Goal: Information Seeking & Learning: Learn about a topic

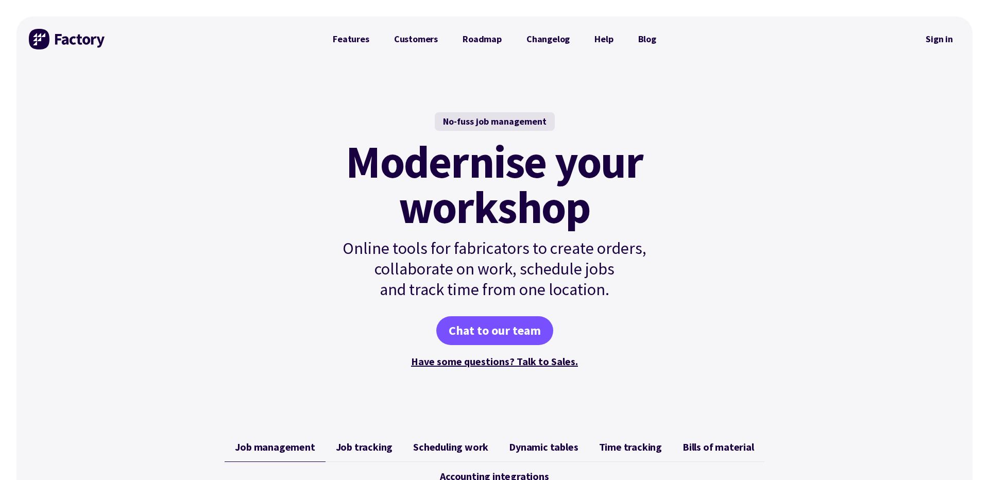
click at [549, 198] on mark "Modernise your workshop" at bounding box center [493, 184] width 297 height 91
drag, startPoint x: 472, startPoint y: 185, endPoint x: 553, endPoint y: 204, distance: 83.6
click at [553, 204] on mark "Modernise your workshop" at bounding box center [493, 184] width 297 height 91
click at [764, 79] on div "No-fuss job management Modernise your workshop Online tools for fabricators to …" at bounding box center [494, 241] width 956 height 358
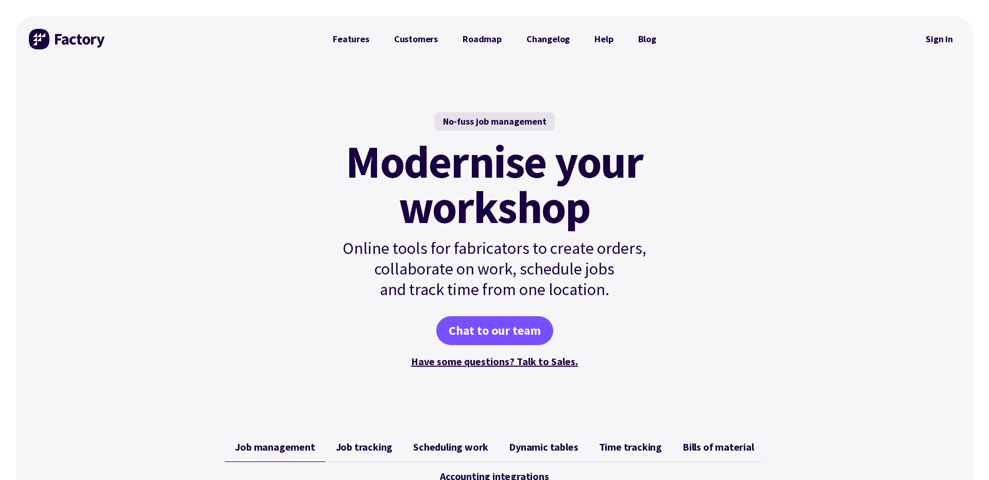
click at [347, 93] on div "No-fuss job management Modernise your workshop Online tools for fabricators to …" at bounding box center [494, 241] width 373 height 358
click at [356, 40] on link "Features" at bounding box center [350, 39] width 61 height 21
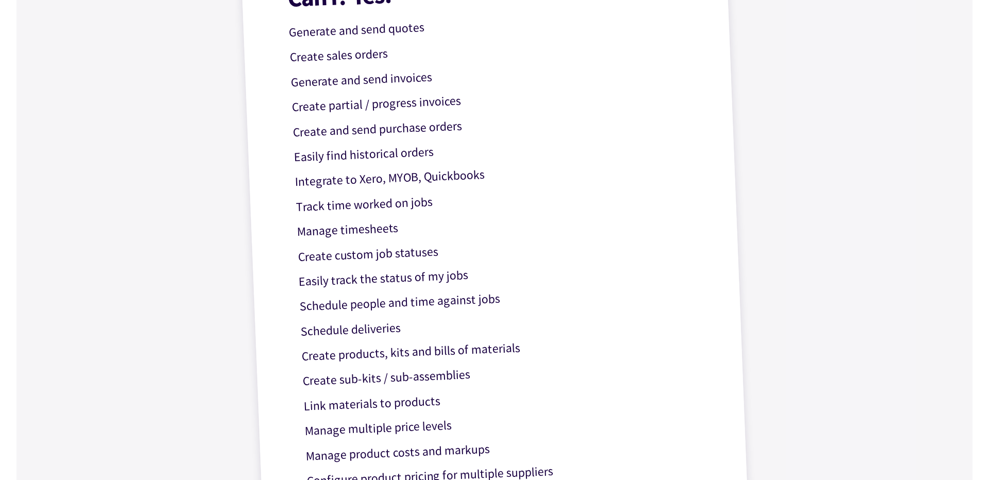
scroll to position [386, 0]
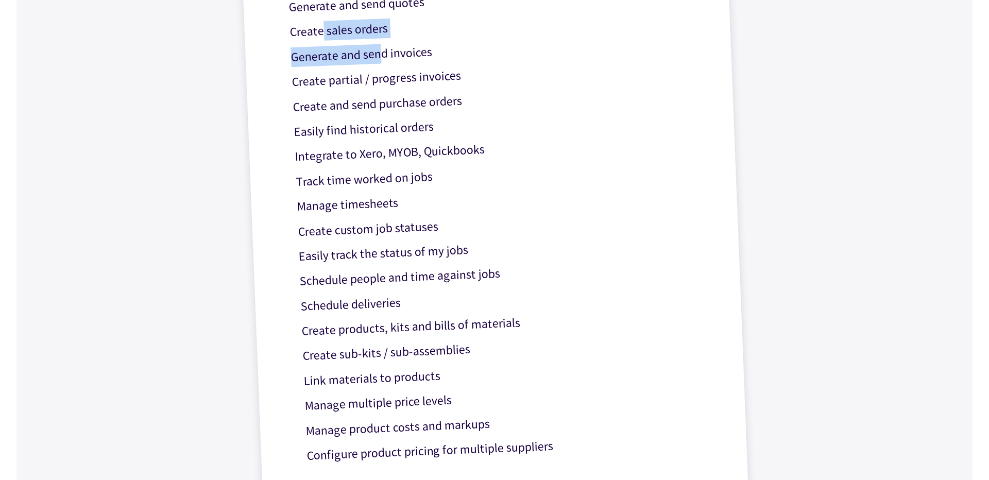
drag, startPoint x: 324, startPoint y: 33, endPoint x: 378, endPoint y: 50, distance: 56.8
click at [378, 50] on div "Can I? Yes! Generate and send quotes Create sales orders Generate and send invo…" at bounding box center [494, 211] width 509 height 603
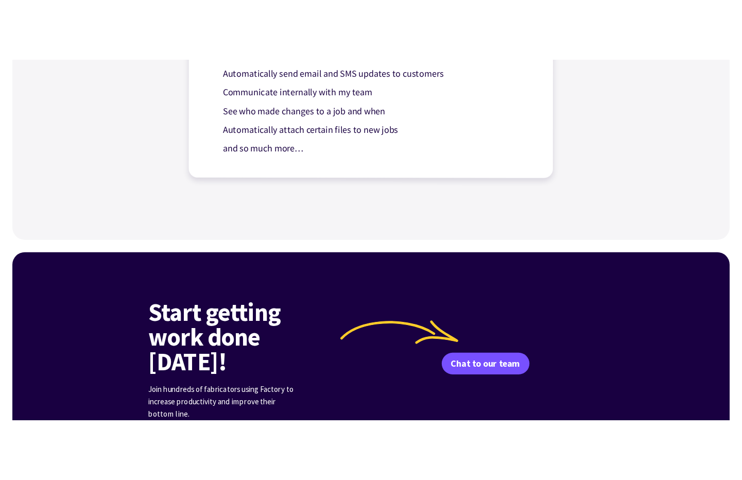
scroll to position [1229, 0]
